Goal: Check status

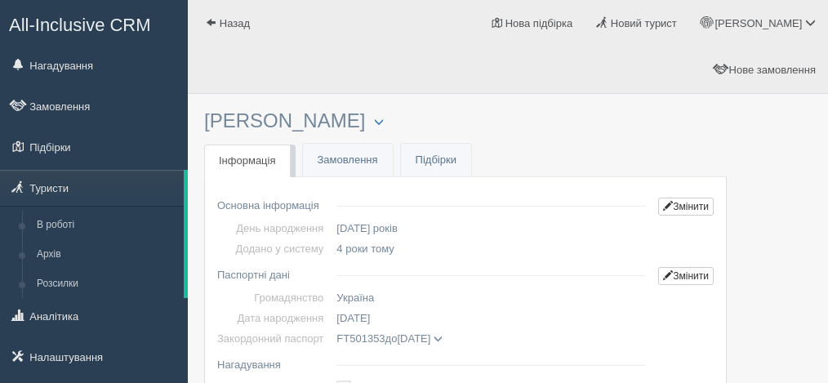
click at [73, 98] on link "Замовлення" at bounding box center [94, 106] width 188 height 36
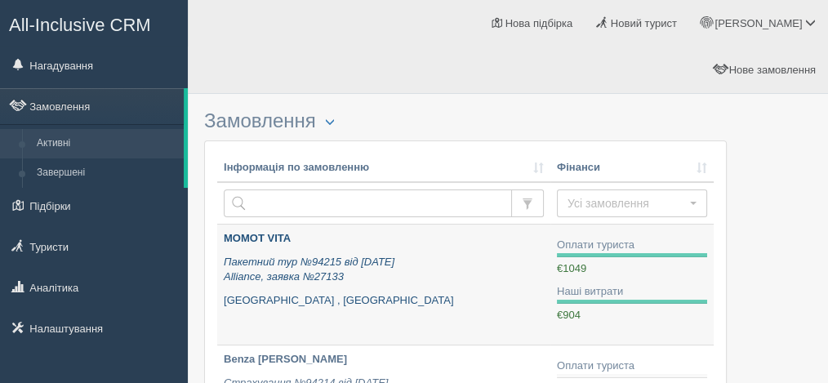
click at [350, 231] on div "MOMOT VITA Пакетний тур №94215 від [DATE] Alliance, заявка №27133 [GEOGRAPHIC_D…" at bounding box center [384, 269] width 320 height 77
